Goal: Information Seeking & Learning: Learn about a topic

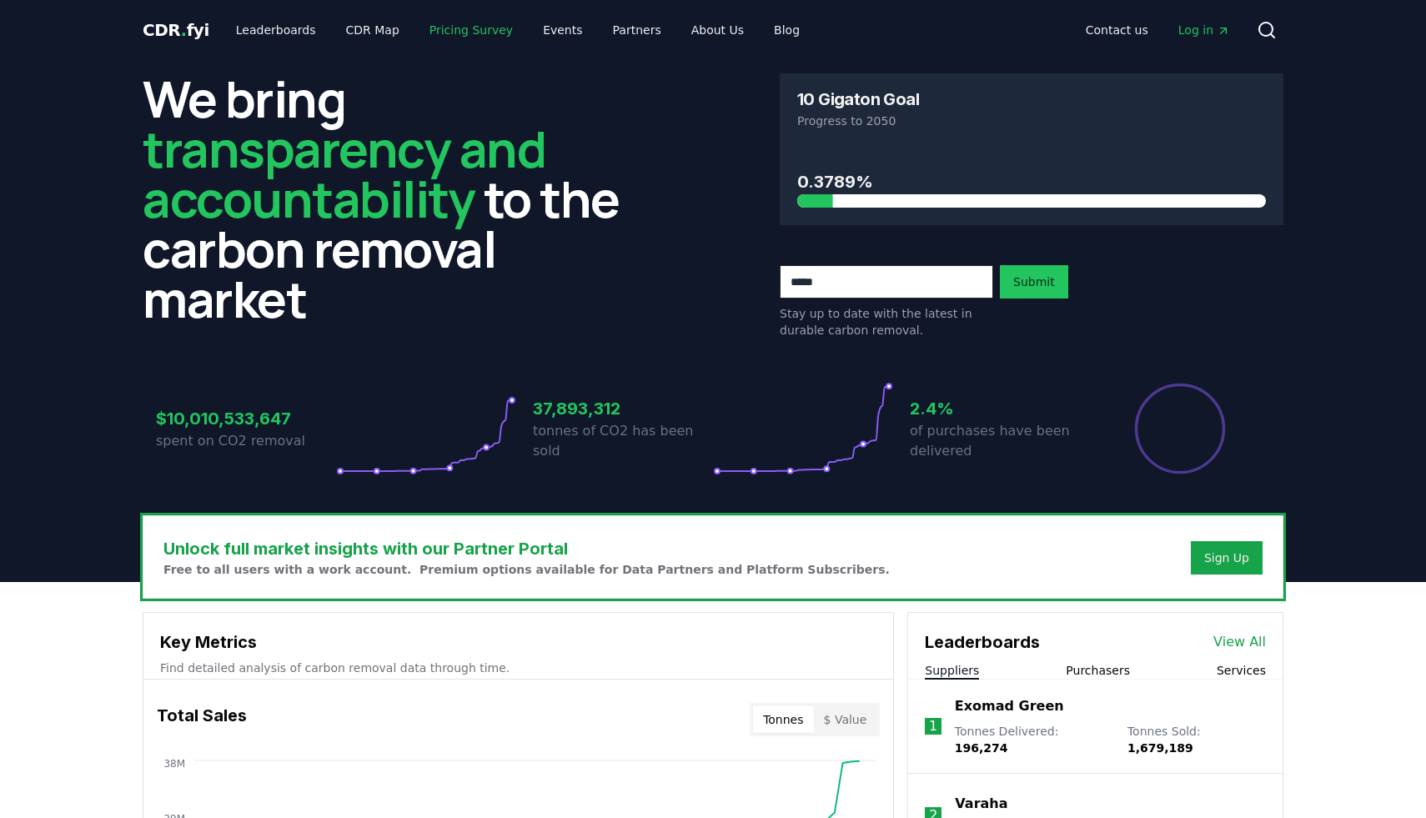
click at [460, 38] on link "Pricing Survey" at bounding box center [471, 30] width 110 height 30
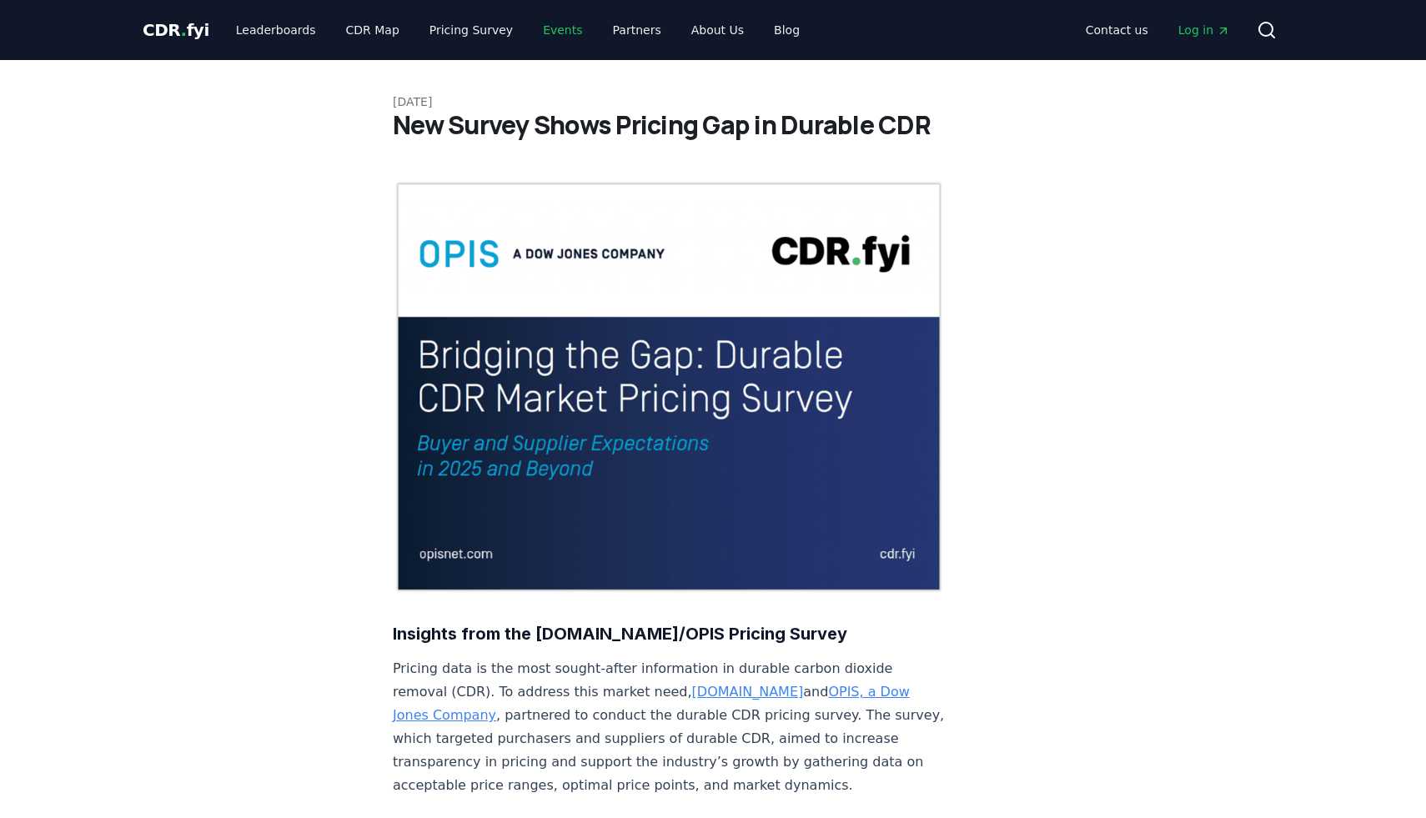
click at [536, 29] on link "Events" at bounding box center [563, 30] width 66 height 30
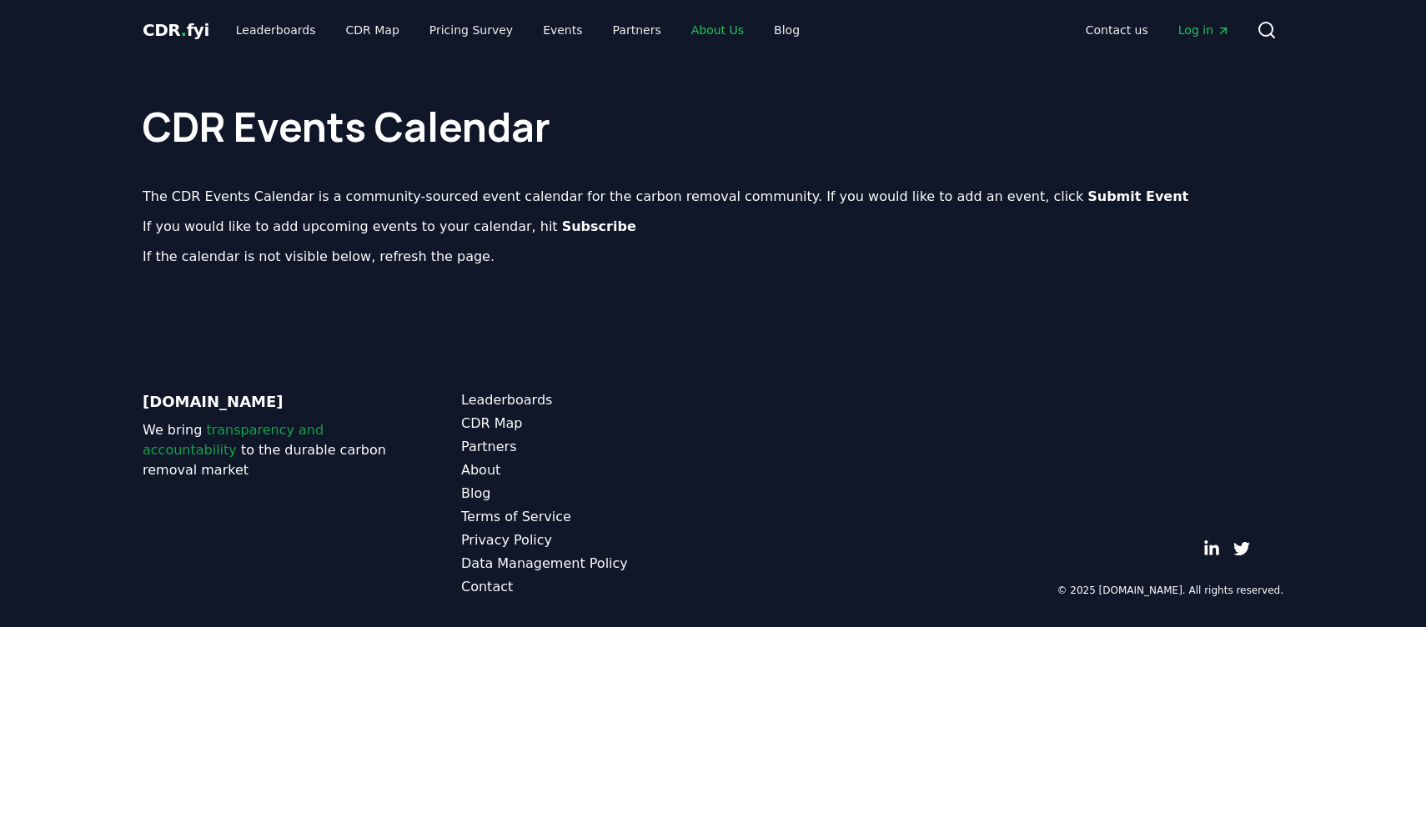
click at [681, 30] on link "About Us" at bounding box center [717, 30] width 79 height 30
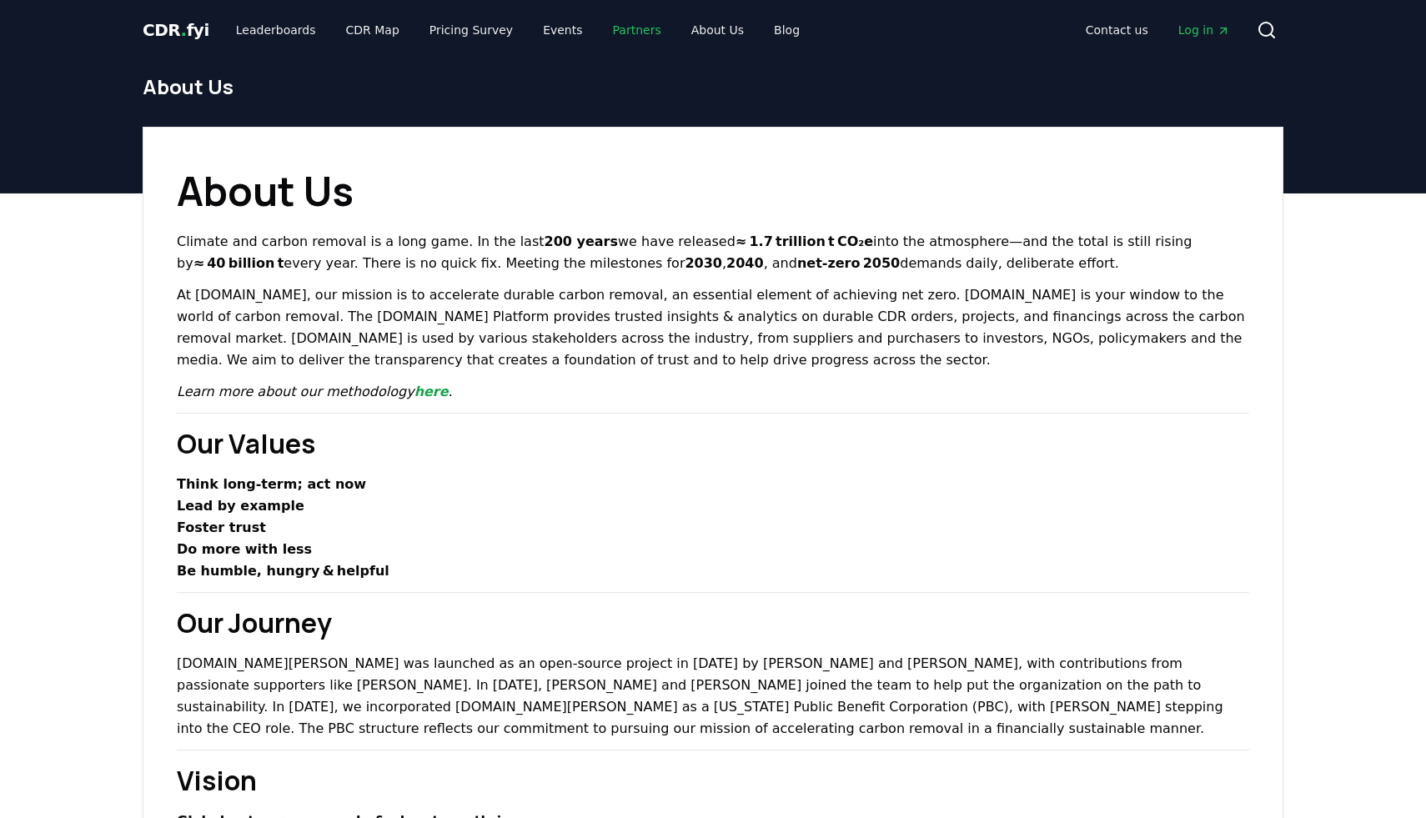
click at [609, 35] on link "Partners" at bounding box center [637, 30] width 75 height 30
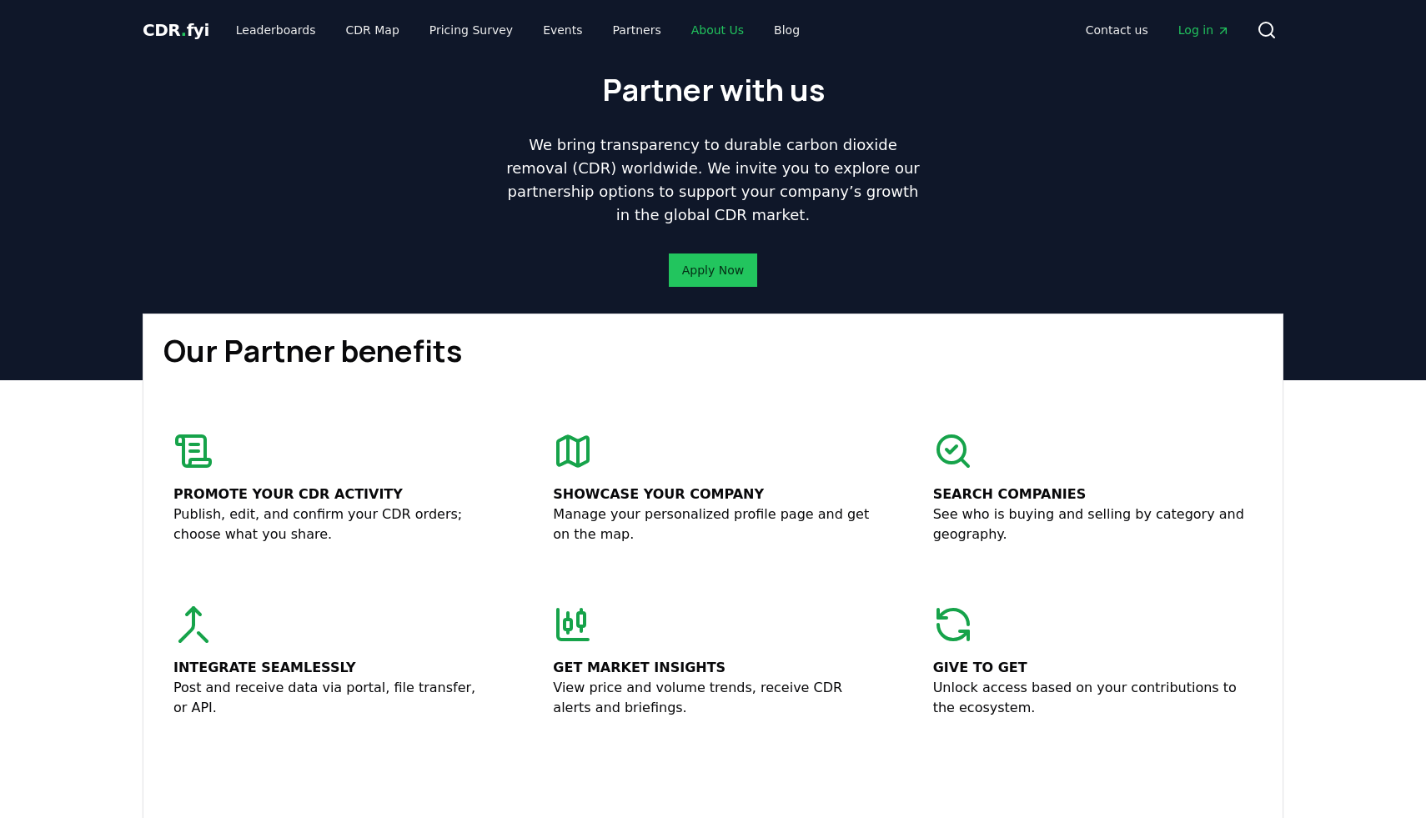
click at [678, 41] on link "About Us" at bounding box center [717, 30] width 79 height 30
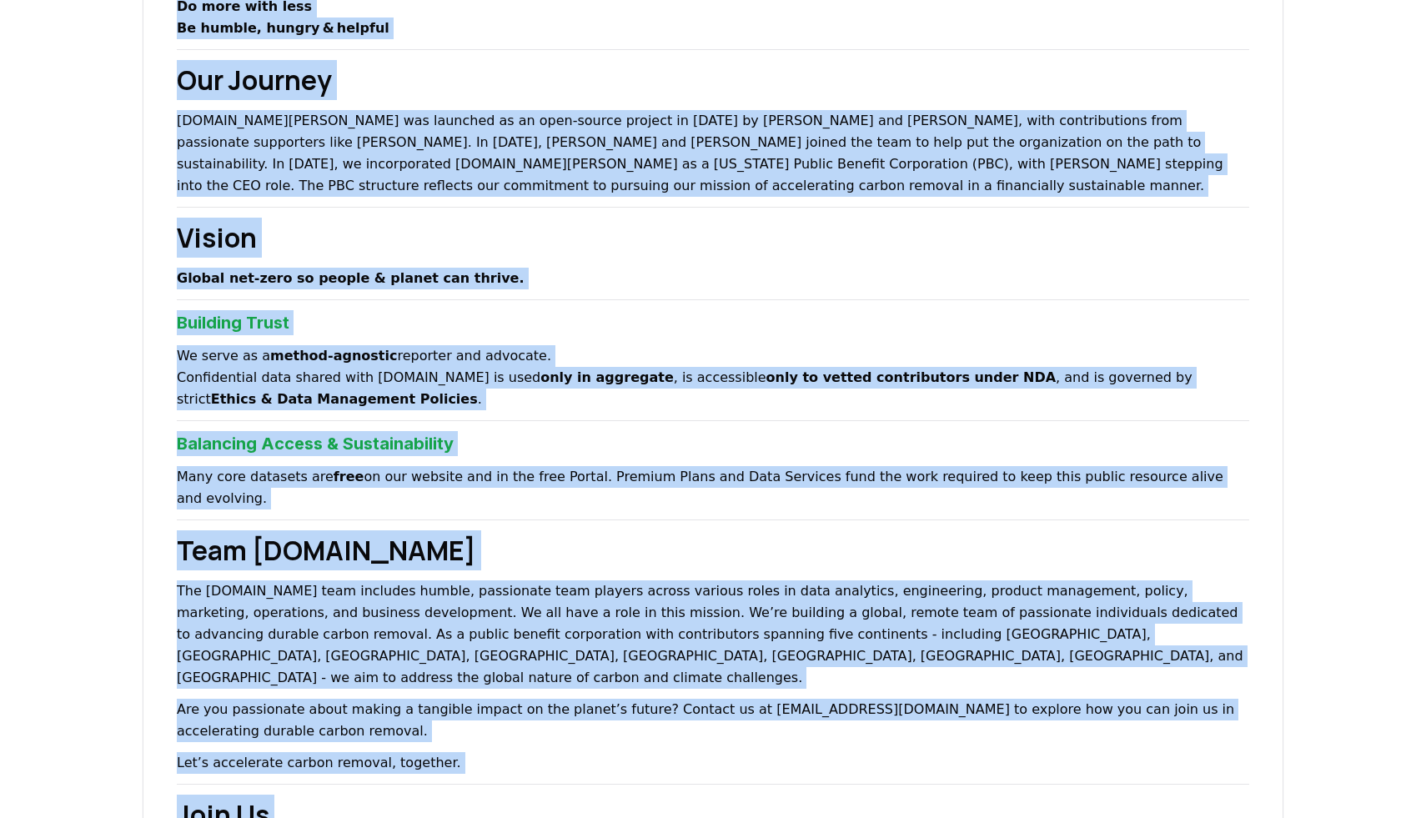
scroll to position [567, 0]
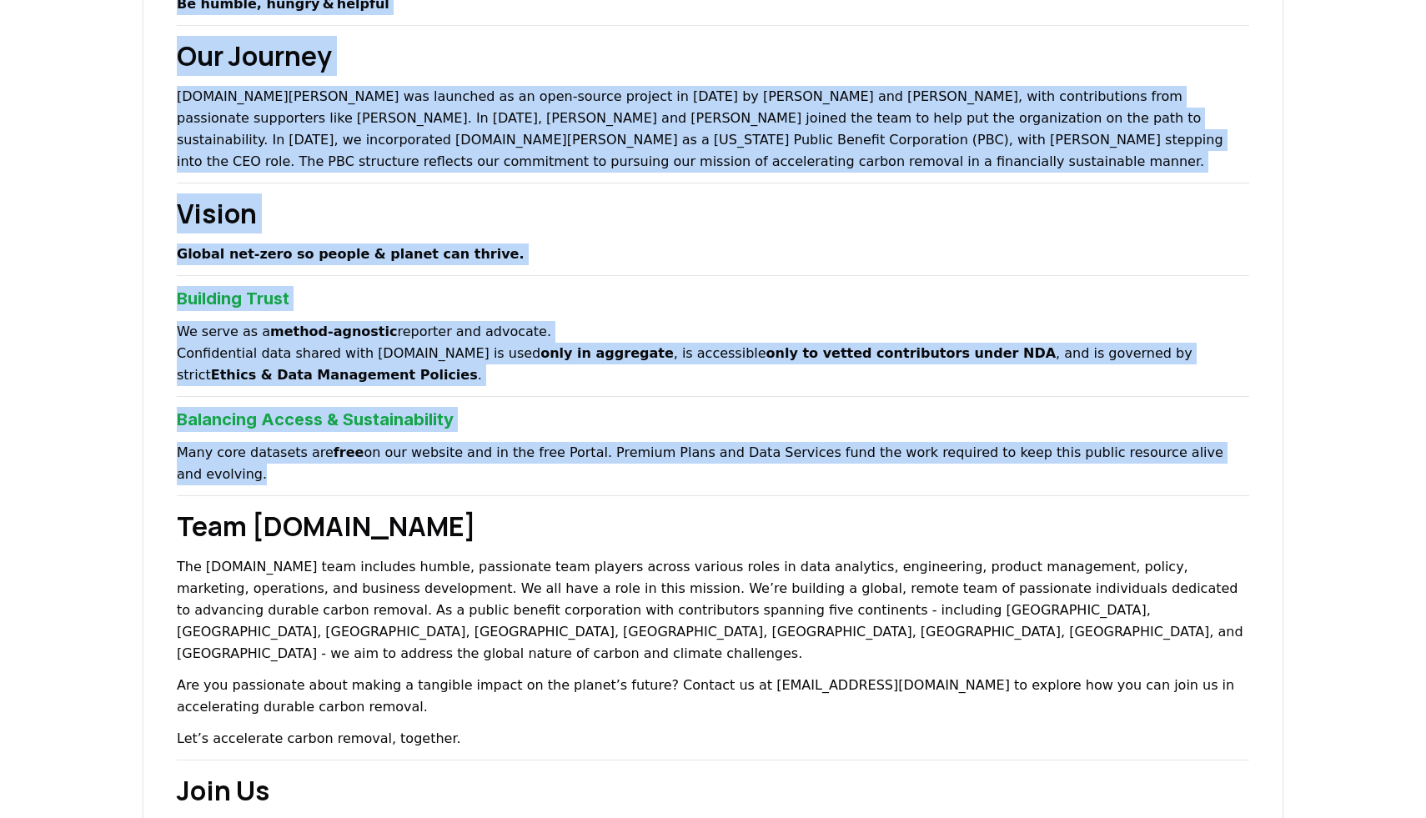
drag, startPoint x: 169, startPoint y: 90, endPoint x: 1292, endPoint y: 469, distance: 1184.8
click at [1292, 469] on div "About Us Climate and carbon removal is a long game. In the last 200 years we ha…" at bounding box center [712, 393] width 1167 height 1666
copy div "Loremip dol sitame consect ad e sedd eius. Te inc utla 700 etdol ma aliq enimad…"
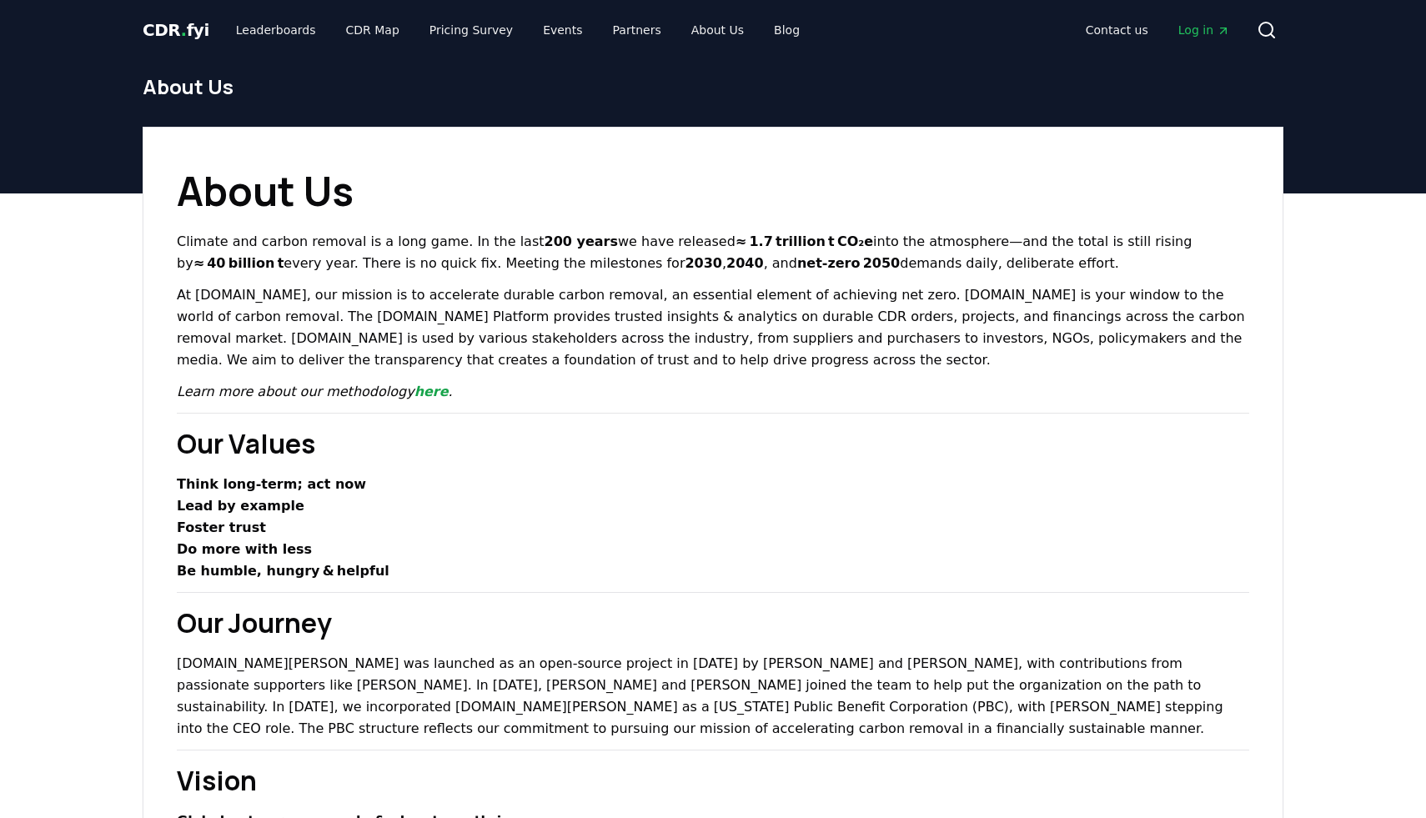
click at [161, 43] on div "CDR . fyi Leaderboards CDR Map Pricing Survey Events Partners About Us Blog" at bounding box center [478, 30] width 670 height 30
click at [159, 37] on span "CDR . fyi" at bounding box center [176, 30] width 67 height 20
click at [159, 25] on span "CDR . fyi" at bounding box center [176, 30] width 67 height 20
click at [304, 113] on div "About Us" at bounding box center [712, 93] width 1167 height 67
click at [269, 310] on p "At [DOMAIN_NAME], our mission is to accelerate durable carbon removal, an essen…" at bounding box center [713, 327] width 1072 height 87
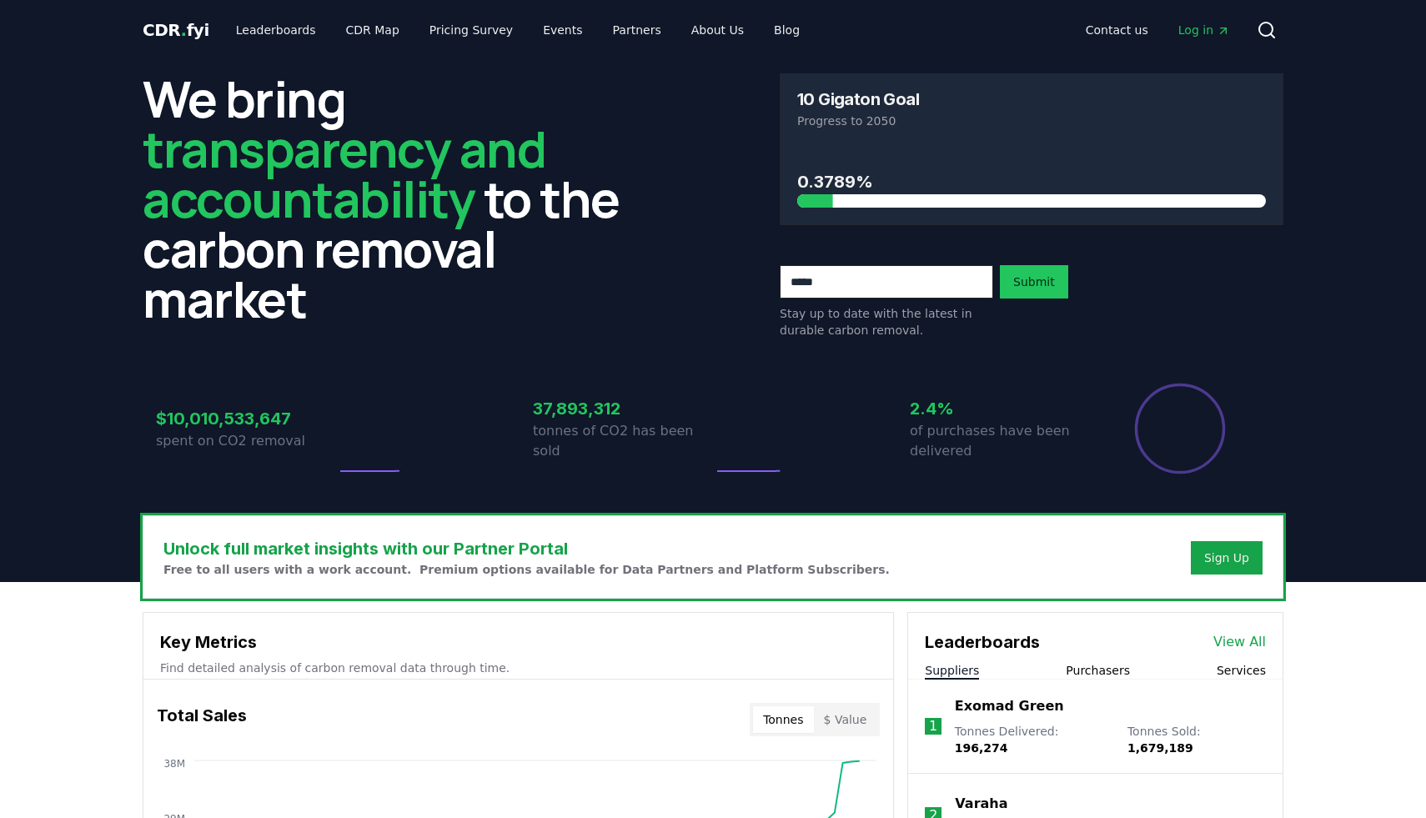
drag, startPoint x: 248, startPoint y: 295, endPoint x: 556, endPoint y: 297, distance: 307.7
click at [488, 325] on div "We bring transparency and accountability to the carbon removal market" at bounding box center [395, 205] width 504 height 265
click at [701, 31] on link "About Us" at bounding box center [717, 30] width 79 height 30
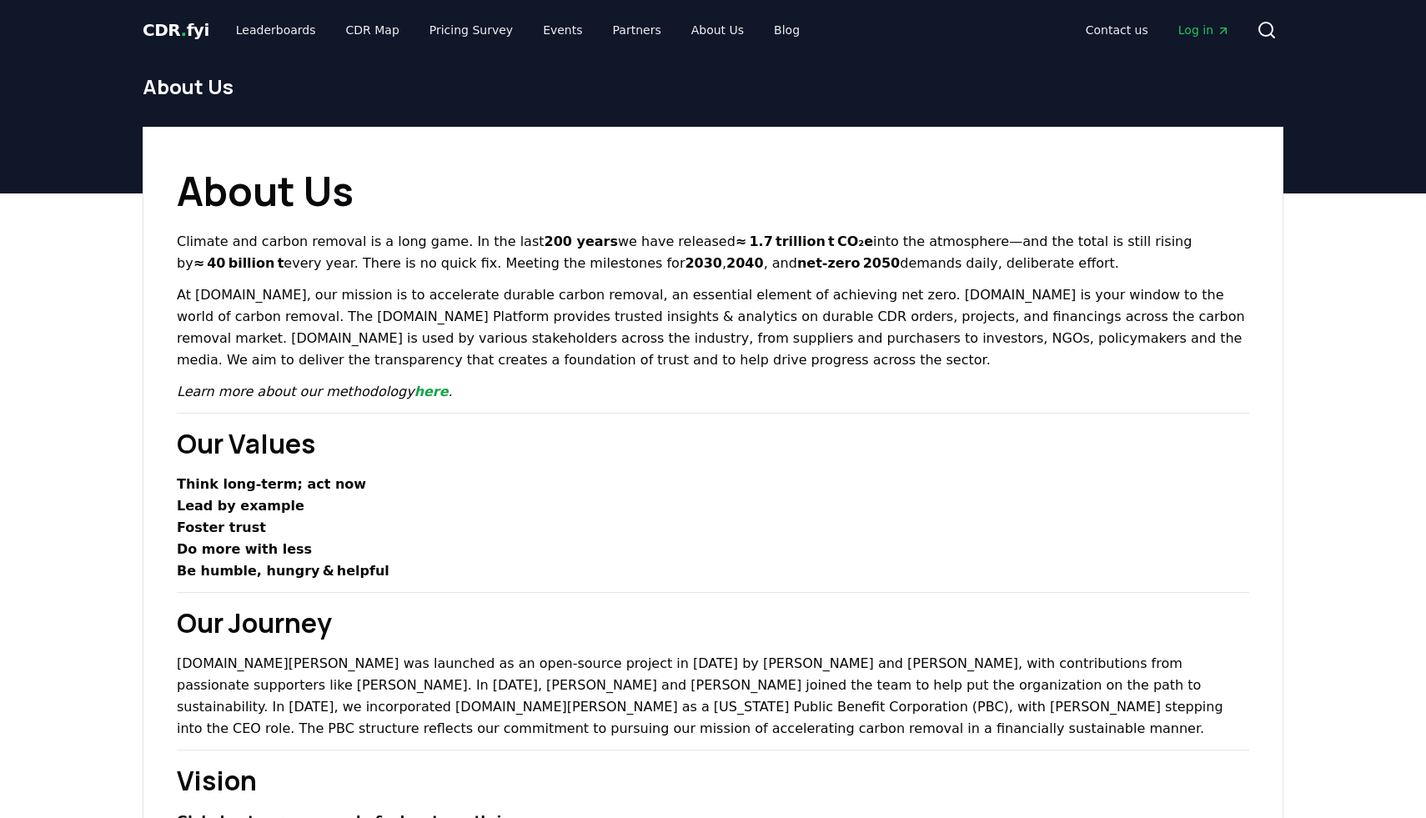
click at [1207, 30] on span "Log in" at bounding box center [1204, 30] width 52 height 17
click at [932, 14] on div "Contact us Log in Search" at bounding box center [1048, 29] width 470 height 33
